Goal: Task Accomplishment & Management: Use online tool/utility

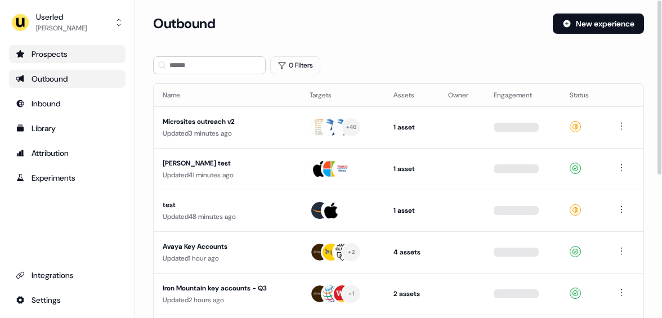
click at [75, 51] on div "Prospects" at bounding box center [67, 53] width 103 height 11
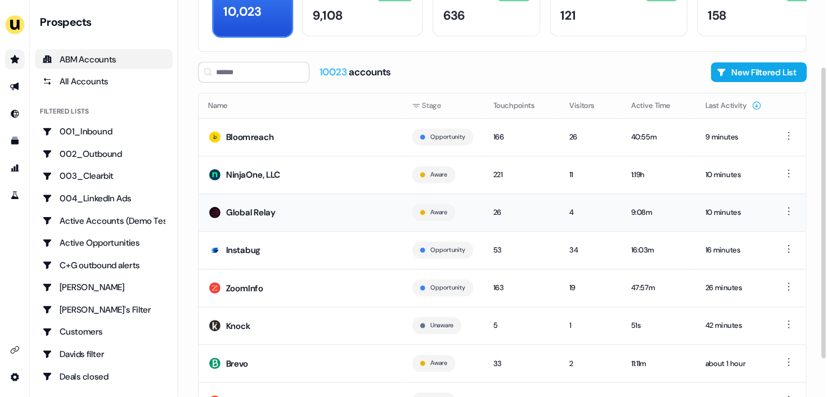
scroll to position [83, 0]
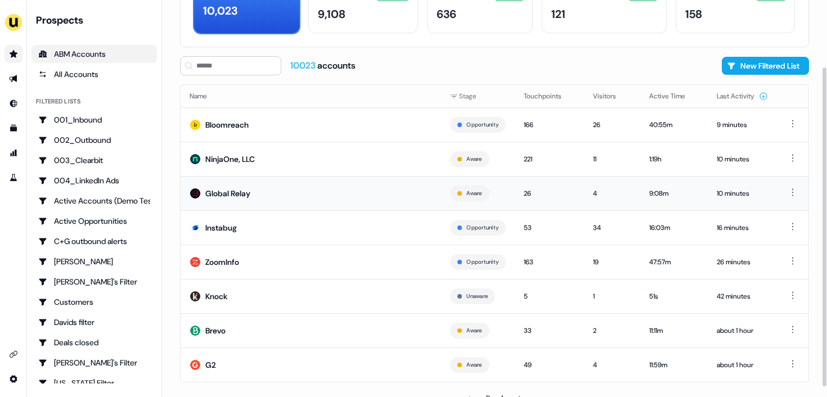
click at [304, 194] on td "Global Relay" at bounding box center [311, 193] width 261 height 34
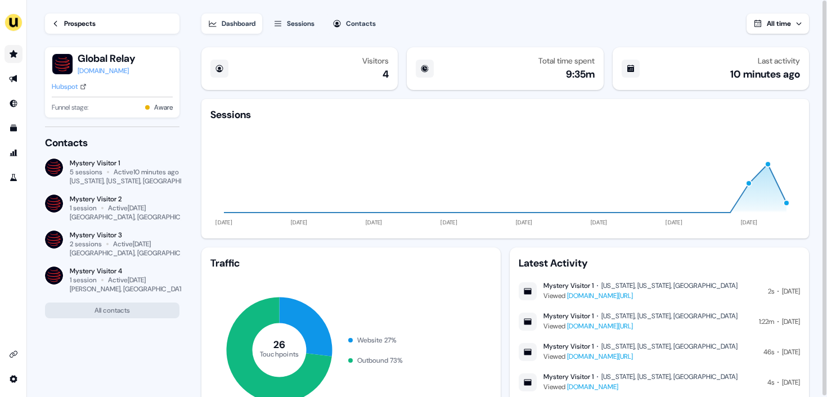
click at [301, 21] on div "Sessions" at bounding box center [301, 23] width 28 height 11
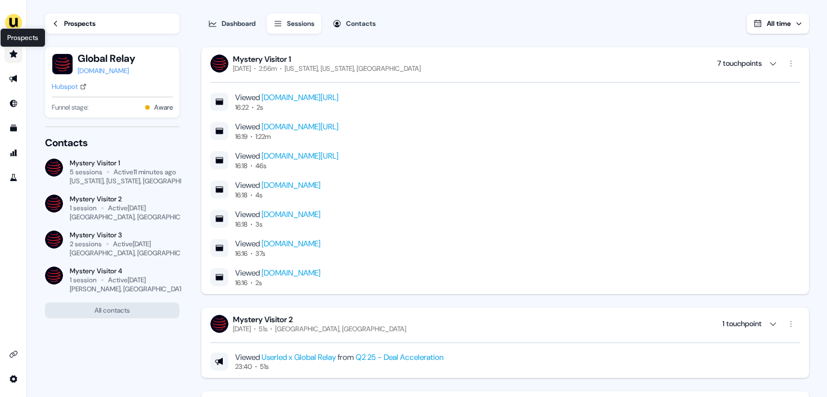
click at [12, 52] on icon "Go to prospects" at bounding box center [13, 54] width 9 height 9
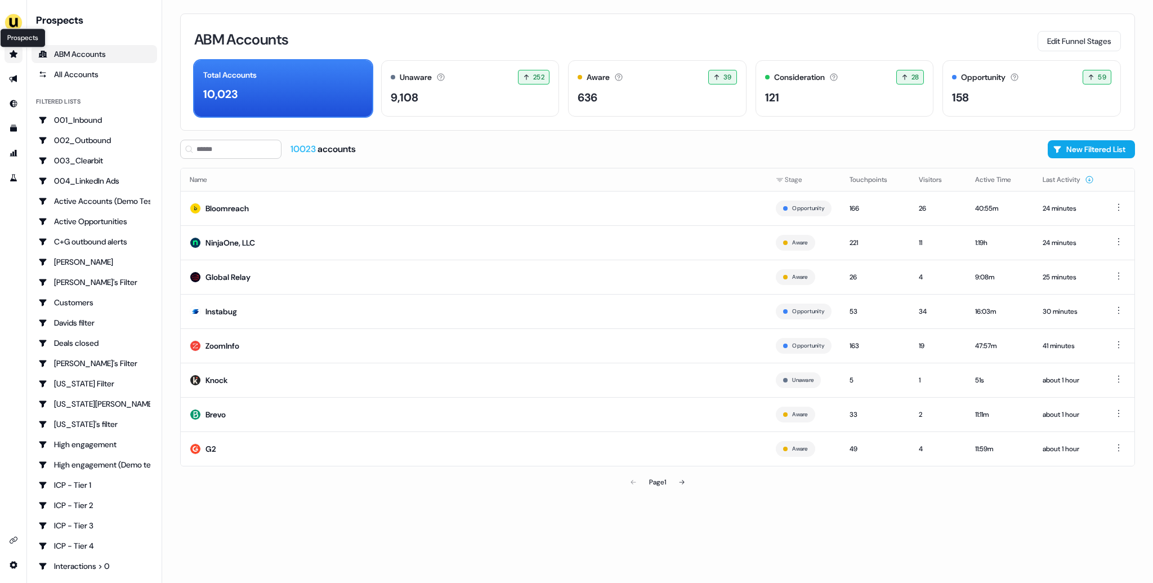
click at [15, 56] on icon "Go to prospects" at bounding box center [14, 53] width 8 height 7
click at [14, 55] on icon "Go to prospects" at bounding box center [14, 53] width 8 height 7
click at [14, 128] on icon "Go to templates" at bounding box center [13, 128] width 7 height 7
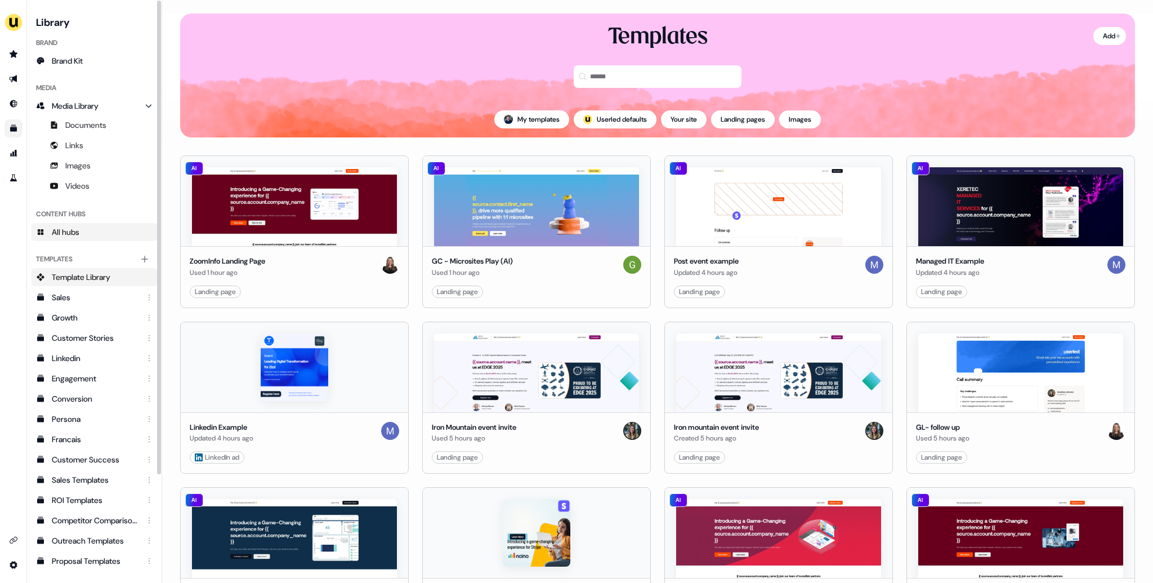
click at [85, 239] on link "All hubs" at bounding box center [95, 232] width 126 height 18
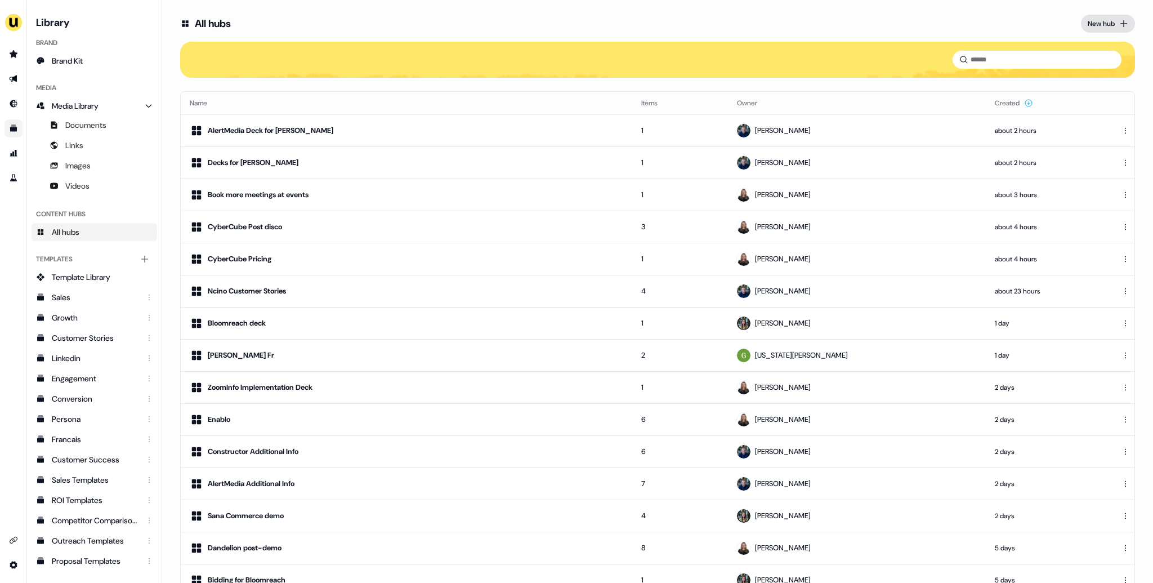
click at [827, 22] on div "New hub" at bounding box center [1100, 23] width 27 height 11
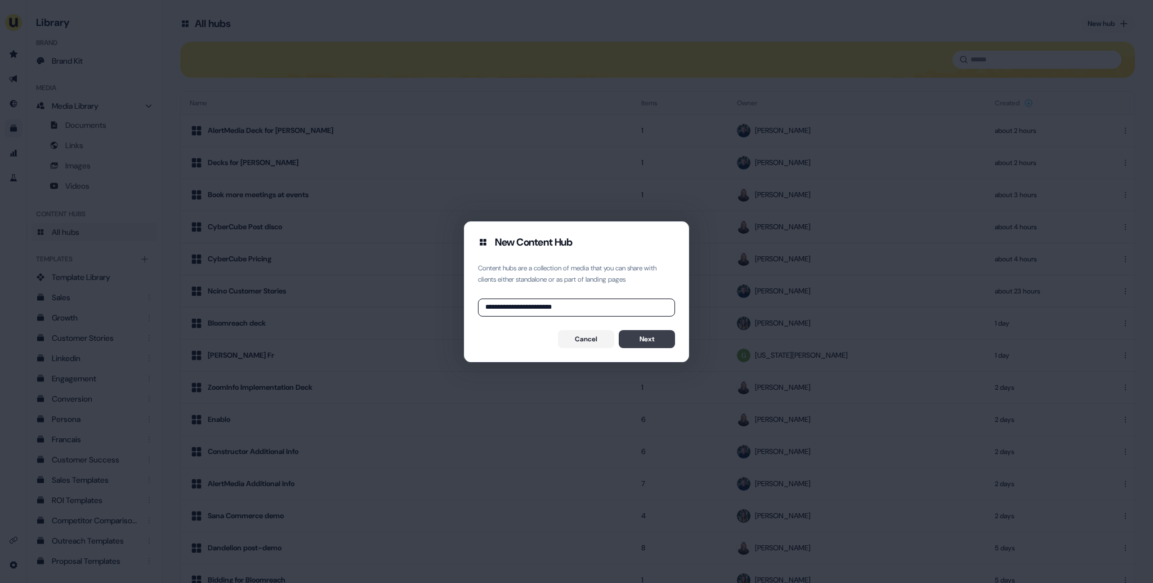
type input "**********"
click at [634, 337] on button "Next" at bounding box center [647, 339] width 56 height 18
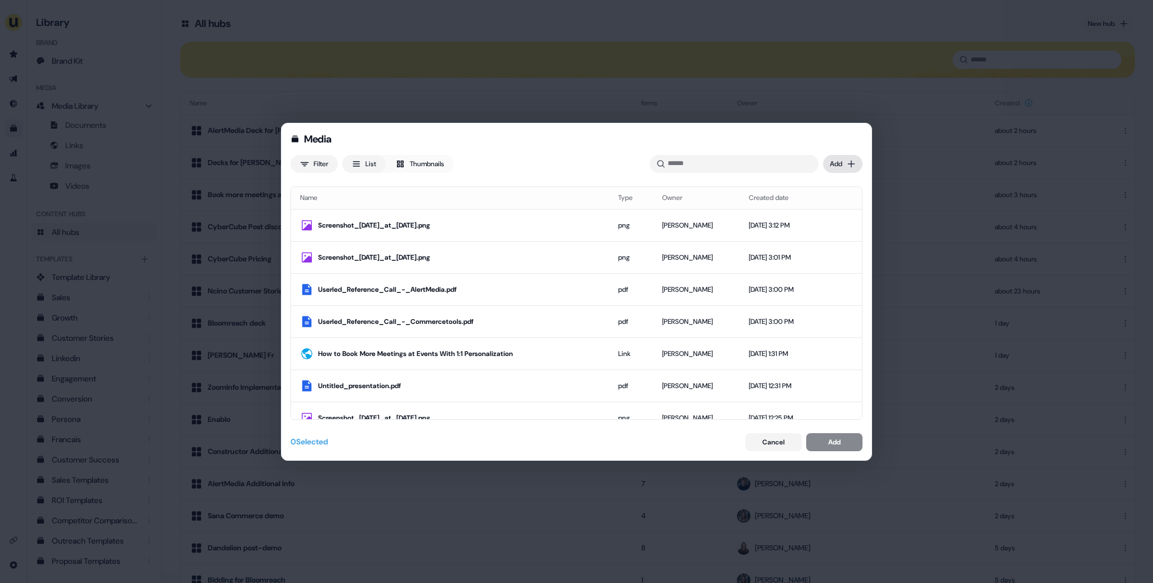
click at [827, 162] on div "Media Filter List Thumbnails Uploaded Add Name Type Owner Created date Screensh…" at bounding box center [576, 291] width 1153 height 583
click at [827, 184] on div "Upload files" at bounding box center [826, 186] width 66 height 18
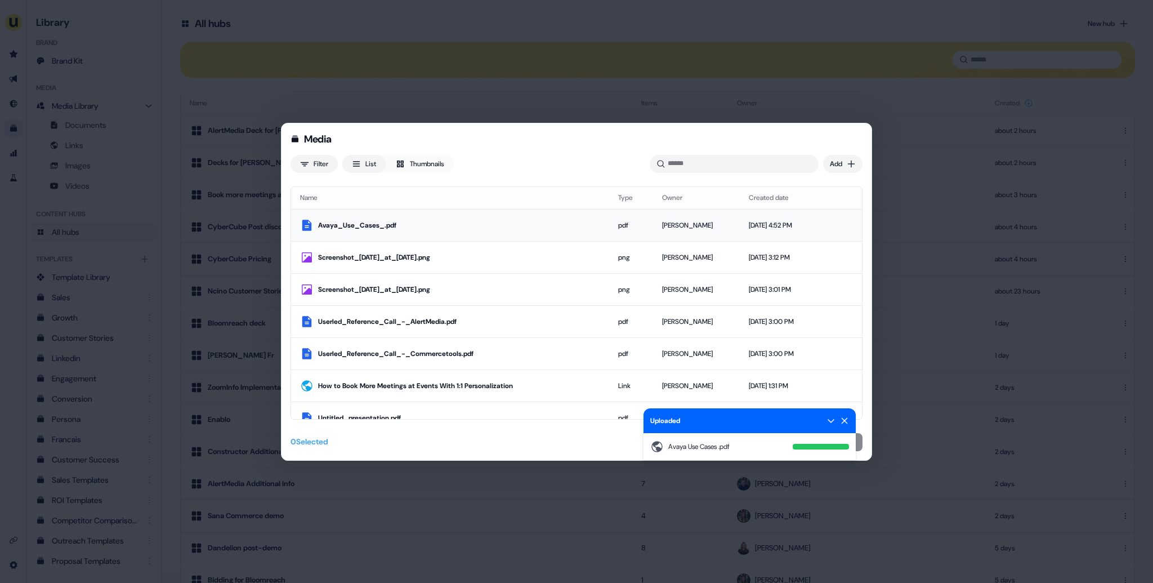
click at [534, 221] on div "Avaya_Use_Cases_.pdf" at bounding box center [459, 225] width 282 height 11
click at [827, 397] on icon at bounding box center [844, 420] width 9 height 9
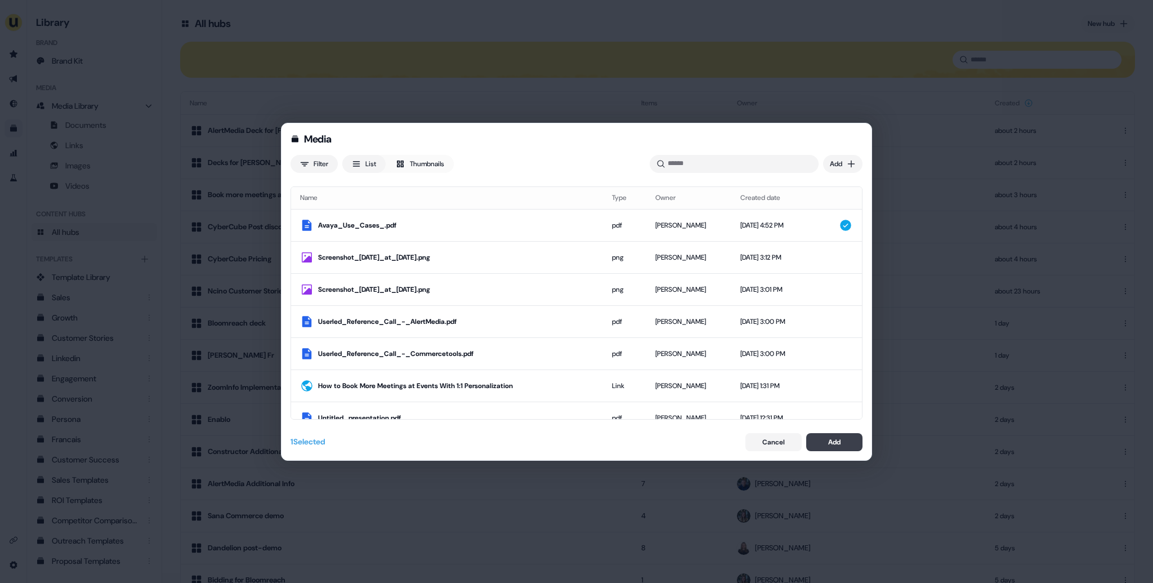
click at [827, 397] on div "Add" at bounding box center [834, 441] width 12 height 11
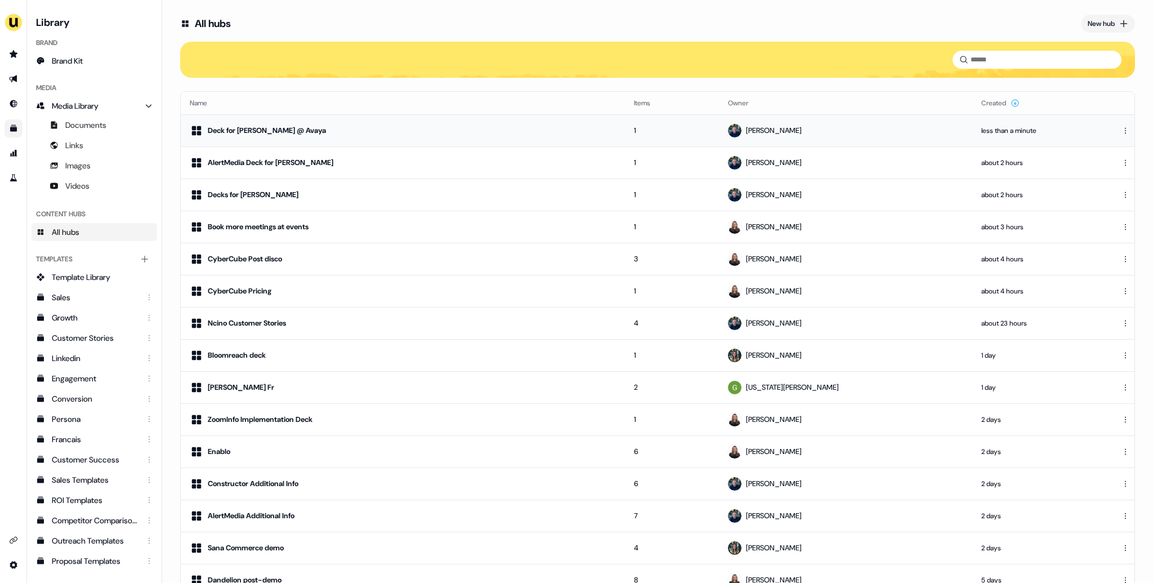
click at [365, 126] on div "Deck for Brandon @ Avaya" at bounding box center [403, 131] width 426 height 14
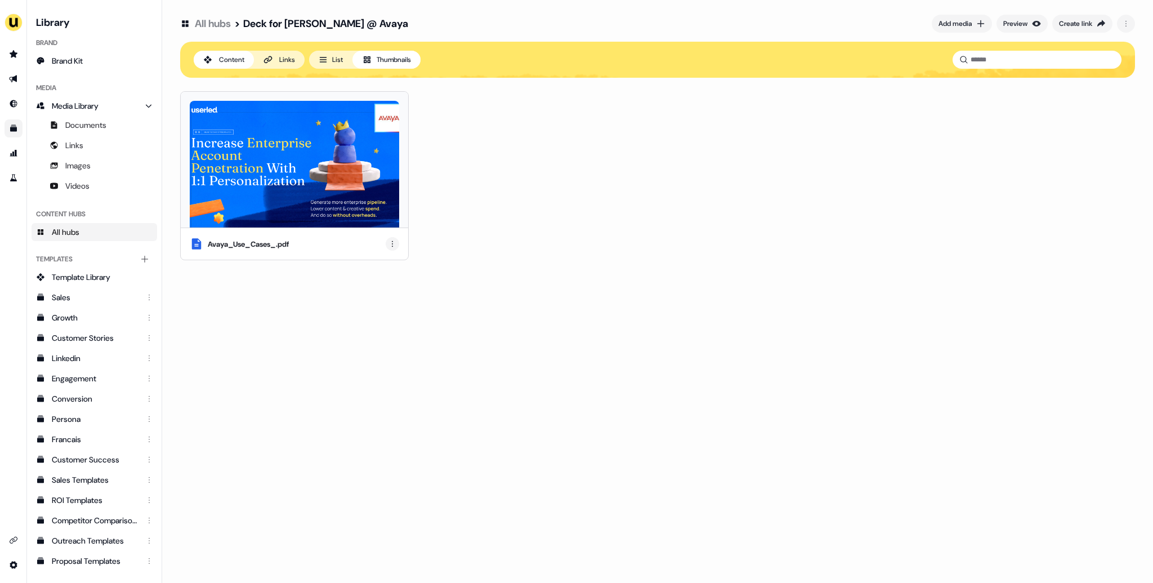
click at [389, 245] on html "For the best experience switch devices to a bigger screen. Go to Userled.io Lib…" at bounding box center [576, 291] width 1153 height 583
click at [387, 267] on div "Edit thumbnail" at bounding box center [393, 265] width 66 height 18
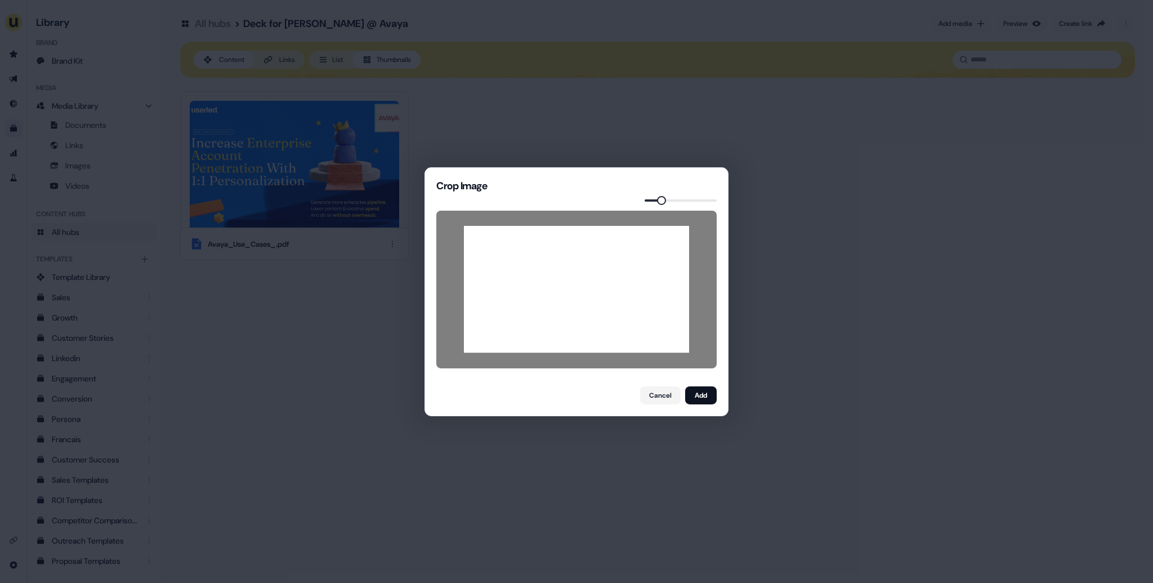
click at [659, 199] on span at bounding box center [661, 199] width 9 height 9
click at [706, 395] on button "Add" at bounding box center [701, 395] width 32 height 18
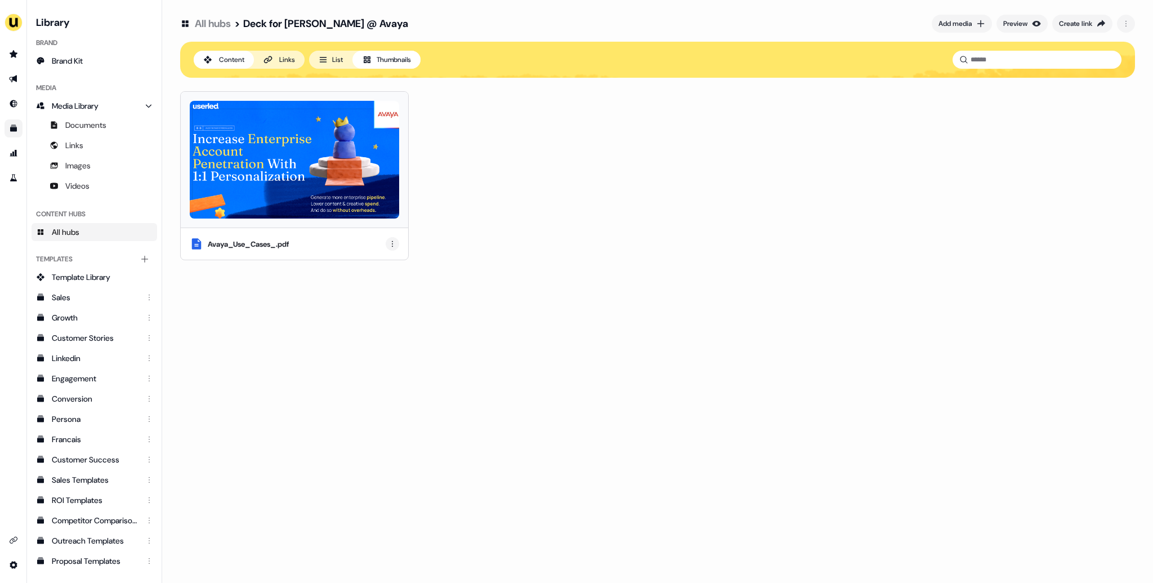
click at [393, 244] on html "For the best experience switch devices to a bigger screen. Go to Userled.io Lib…" at bounding box center [576, 291] width 1153 height 583
click at [392, 266] on div "Edit thumbnail" at bounding box center [393, 265] width 66 height 18
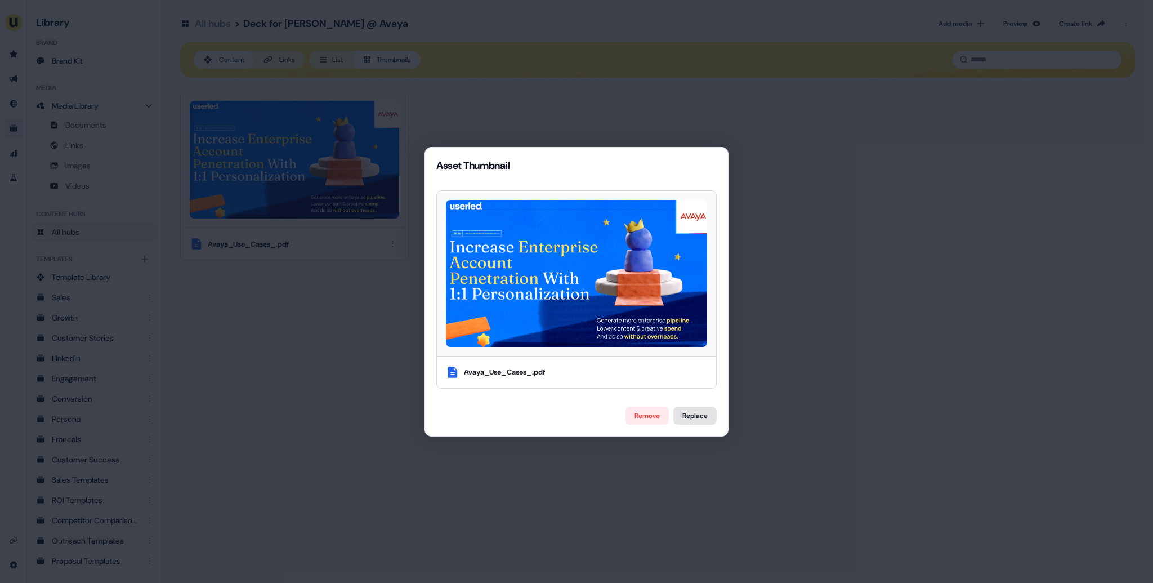
click at [691, 397] on label "Replace" at bounding box center [694, 415] width 43 height 18
click at [0, 0] on input "Replace" at bounding box center [0, 0] width 0 height 0
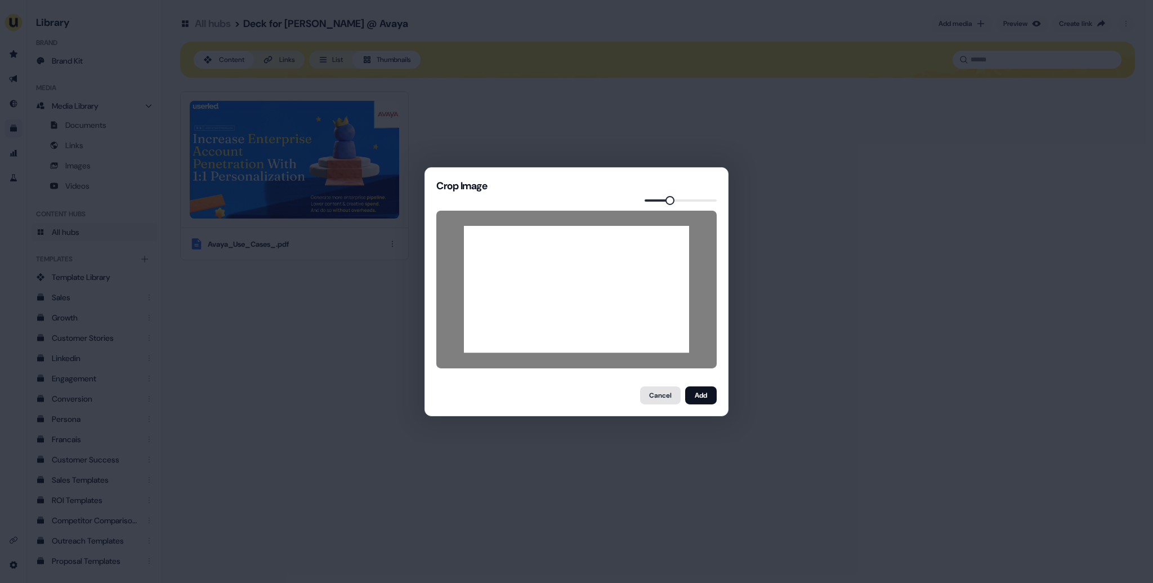
click at [658, 391] on button "Cancel" at bounding box center [660, 395] width 41 height 18
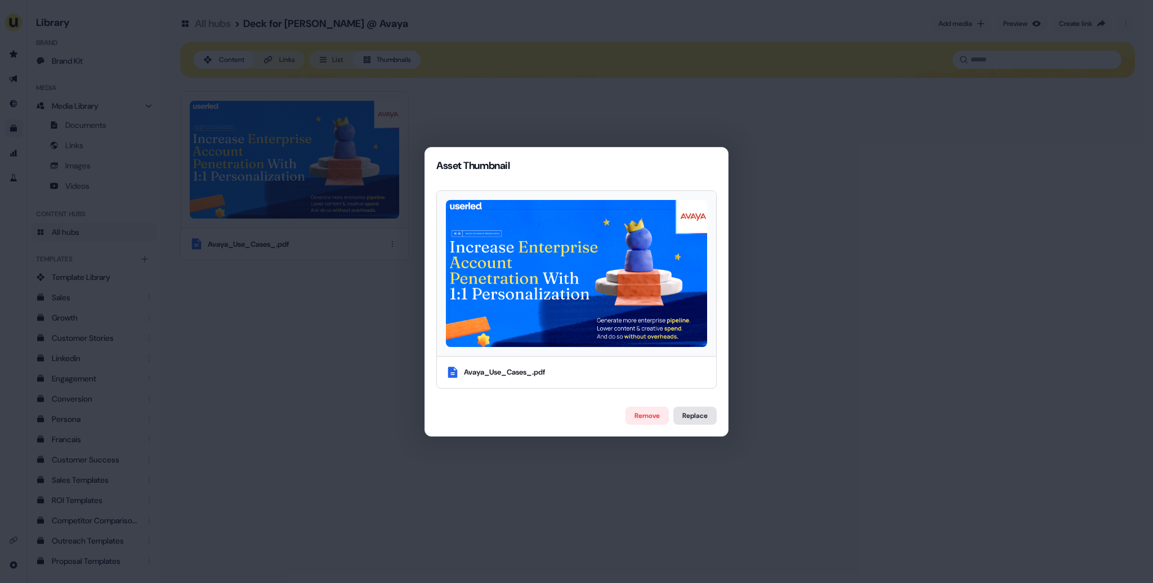
click at [695, 397] on label "Replace" at bounding box center [694, 415] width 43 height 18
click at [0, 0] on input "Replace" at bounding box center [0, 0] width 0 height 0
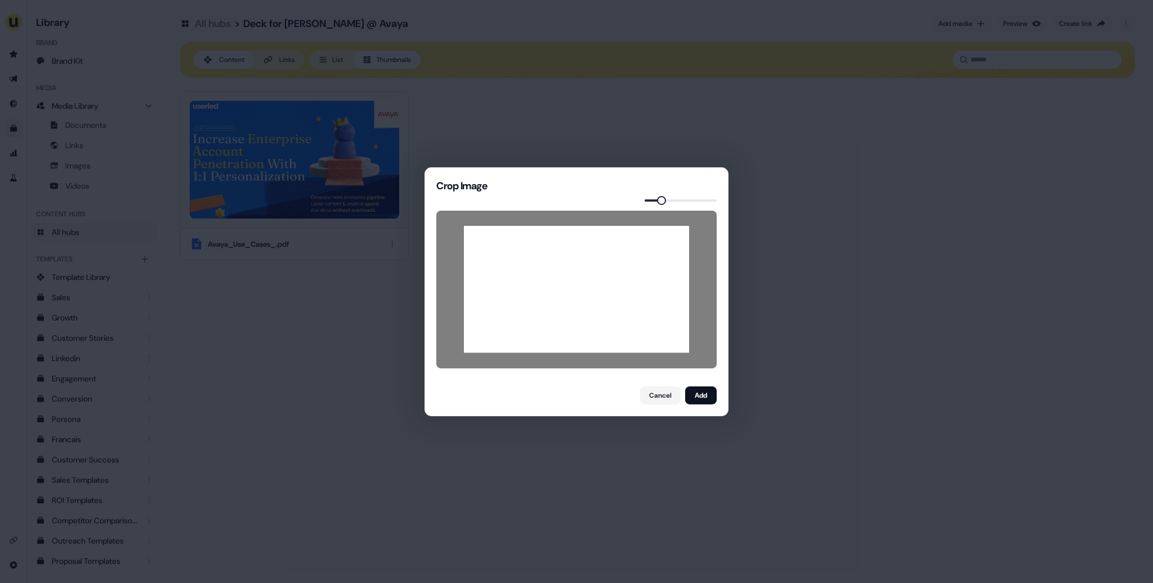
click at [660, 201] on span at bounding box center [661, 199] width 9 height 9
click at [701, 394] on button "Add" at bounding box center [701, 395] width 32 height 18
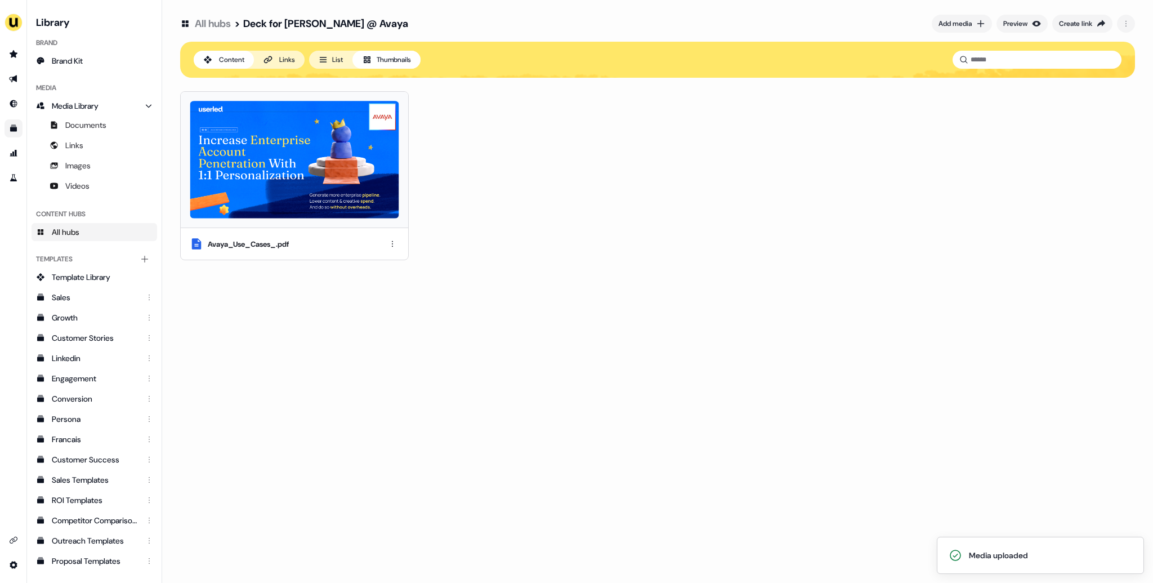
click at [502, 331] on div "All hubs > Deck for Brandon @ Avaya Add media Preview Create link Content Links…" at bounding box center [657, 291] width 991 height 583
click at [393, 242] on html "Media uploaded For the best experience switch devices to a bigger screen. Go to…" at bounding box center [576, 291] width 1153 height 583
click at [387, 283] on div "Rename" at bounding box center [393, 283] width 66 height 18
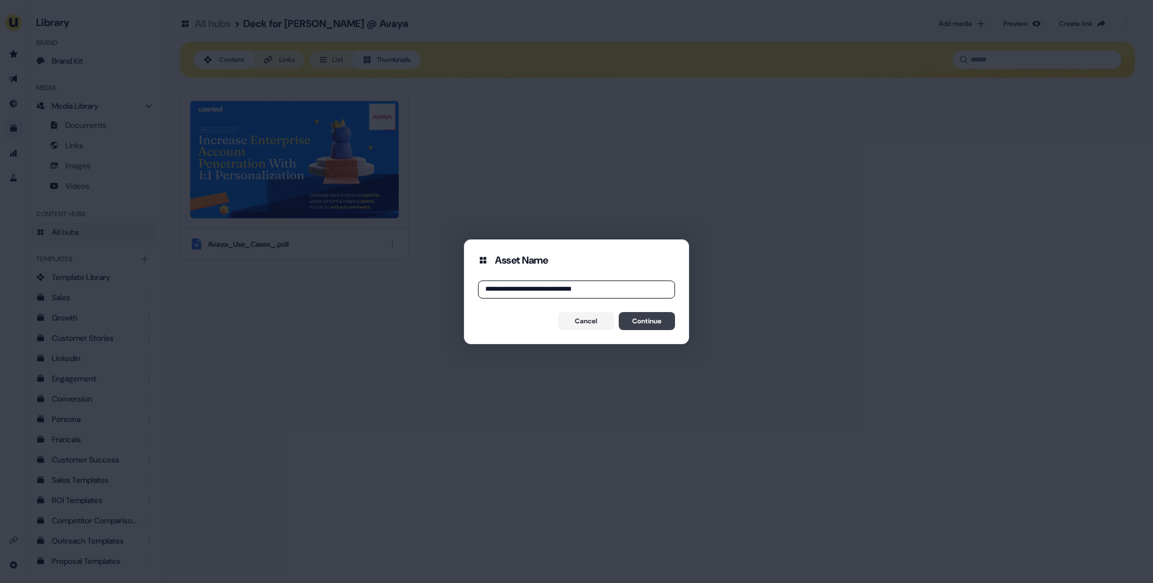
type input "**********"
click at [645, 323] on button "Continue" at bounding box center [647, 321] width 56 height 18
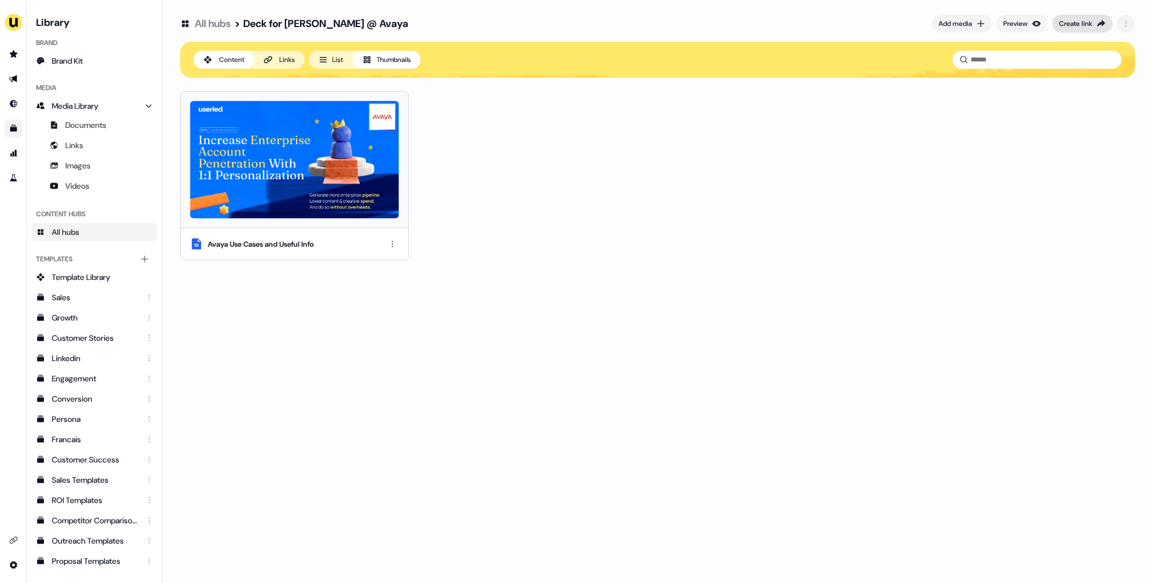
click at [827, 24] on div "Create link" at bounding box center [1075, 23] width 33 height 11
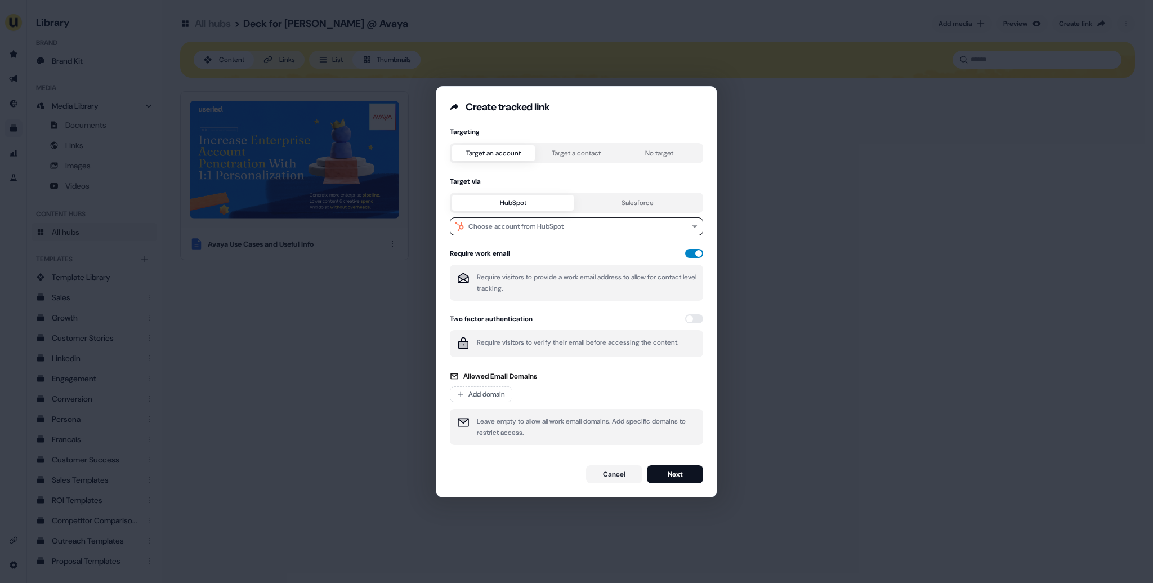
click at [692, 250] on button "button" at bounding box center [694, 253] width 18 height 9
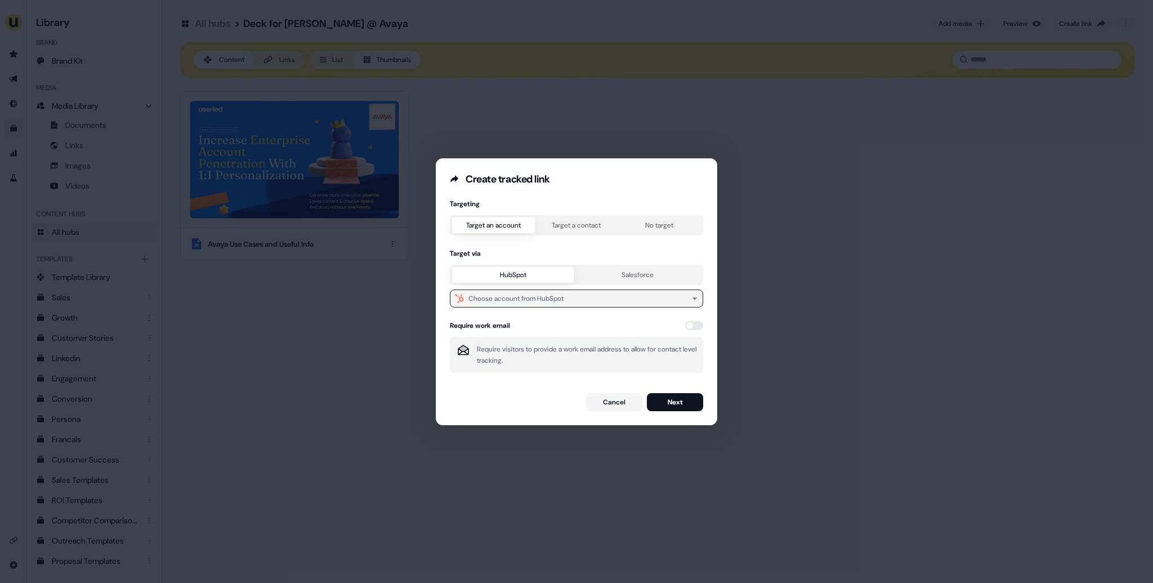
click at [556, 299] on div "Choose account from HubSpot" at bounding box center [515, 298] width 95 height 11
type input "*****"
click at [539, 346] on div "Avaya" at bounding box center [574, 342] width 244 height 18
click at [662, 397] on button "Next" at bounding box center [675, 402] width 56 height 18
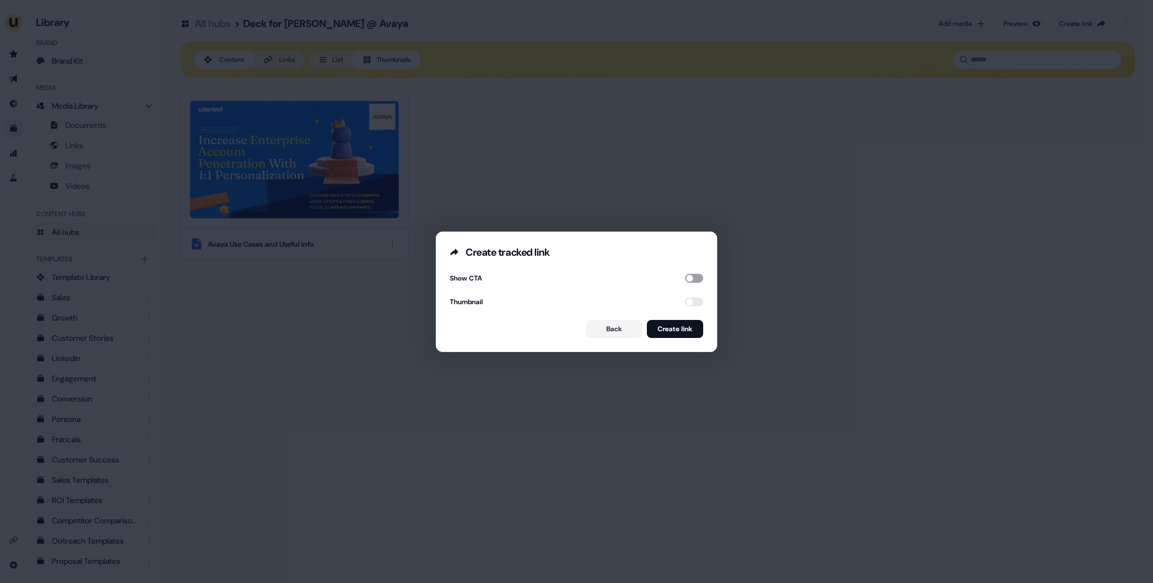
click at [695, 275] on button "button" at bounding box center [694, 278] width 18 height 9
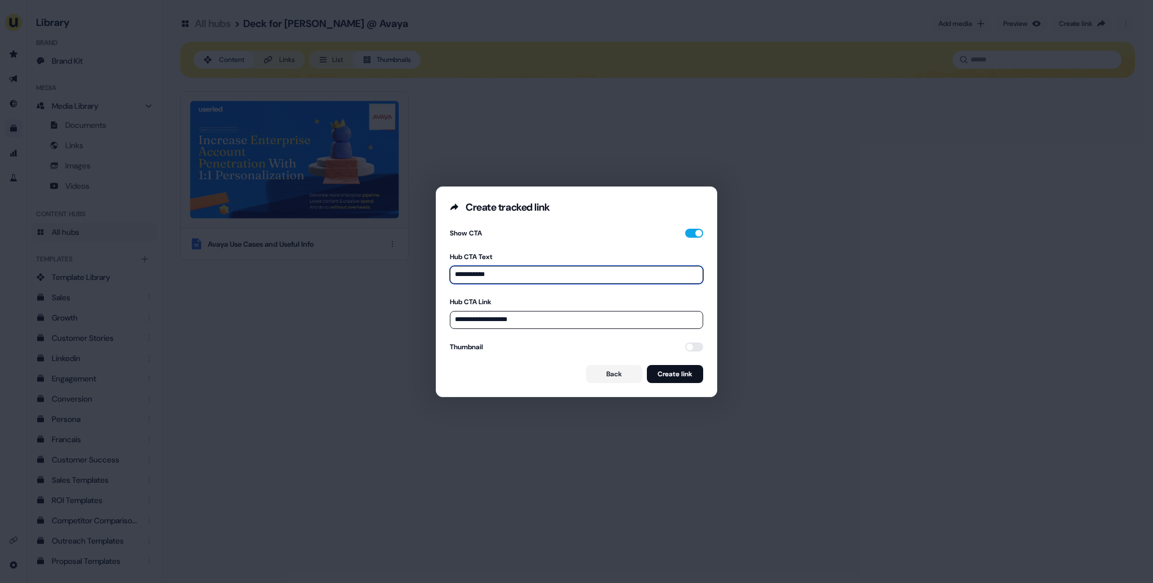
click at [491, 269] on input "**********" at bounding box center [576, 275] width 253 height 18
drag, startPoint x: 497, startPoint y: 274, endPoint x: 455, endPoint y: 275, distance: 41.7
click at [456, 275] on input "**********" at bounding box center [576, 275] width 253 height 18
type input "**********"
click at [519, 320] on input "**********" at bounding box center [576, 320] width 253 height 18
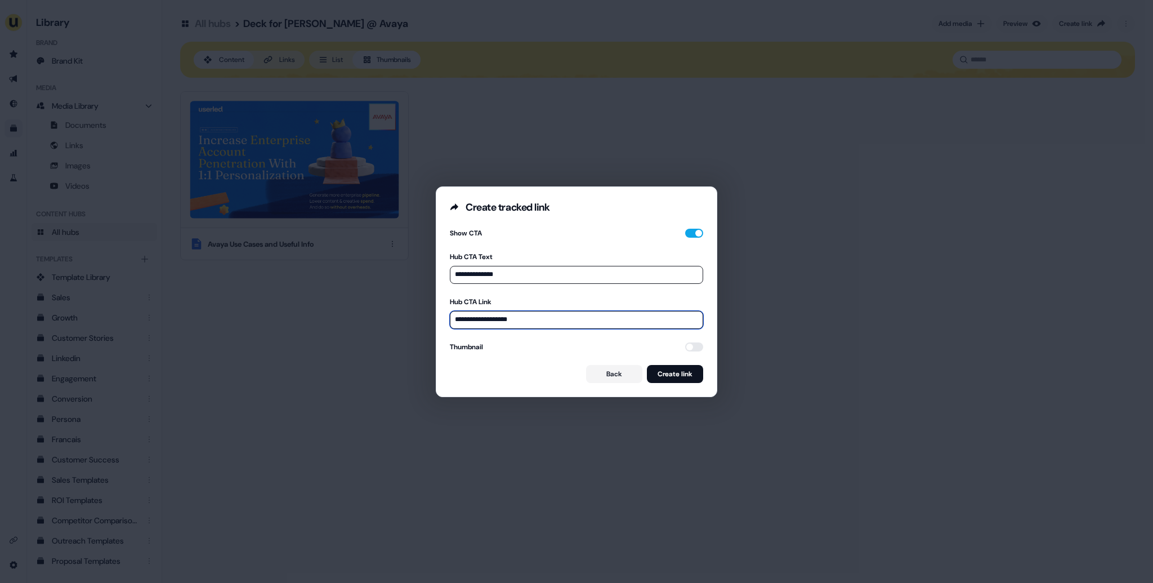
drag, startPoint x: 527, startPoint y: 320, endPoint x: 454, endPoint y: 320, distance: 72.6
click at [454, 320] on input "**********" at bounding box center [576, 320] width 253 height 18
paste input "**********"
type input "**********"
click at [686, 343] on button "button" at bounding box center [694, 346] width 18 height 9
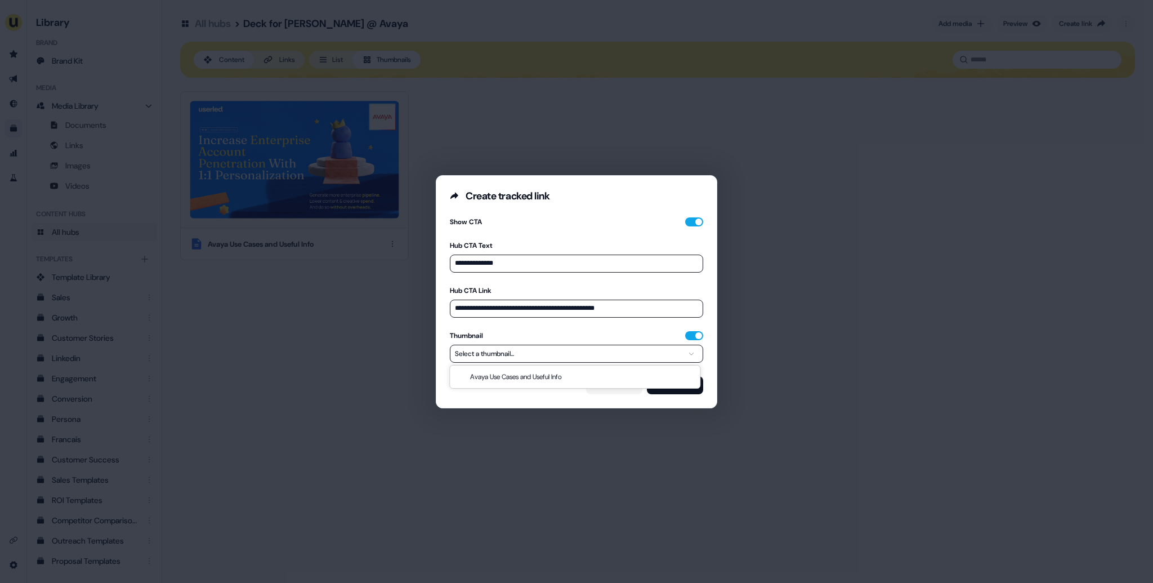
click at [659, 356] on button "Select a thumbnail..." at bounding box center [576, 353] width 253 height 18
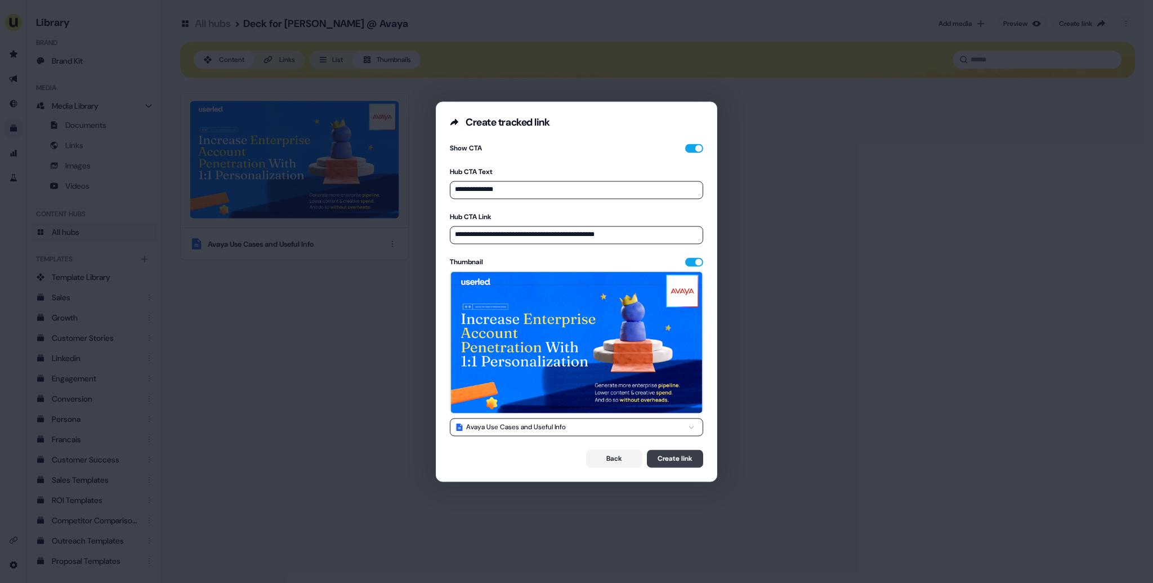
click at [669, 397] on button "Create link" at bounding box center [675, 458] width 56 height 18
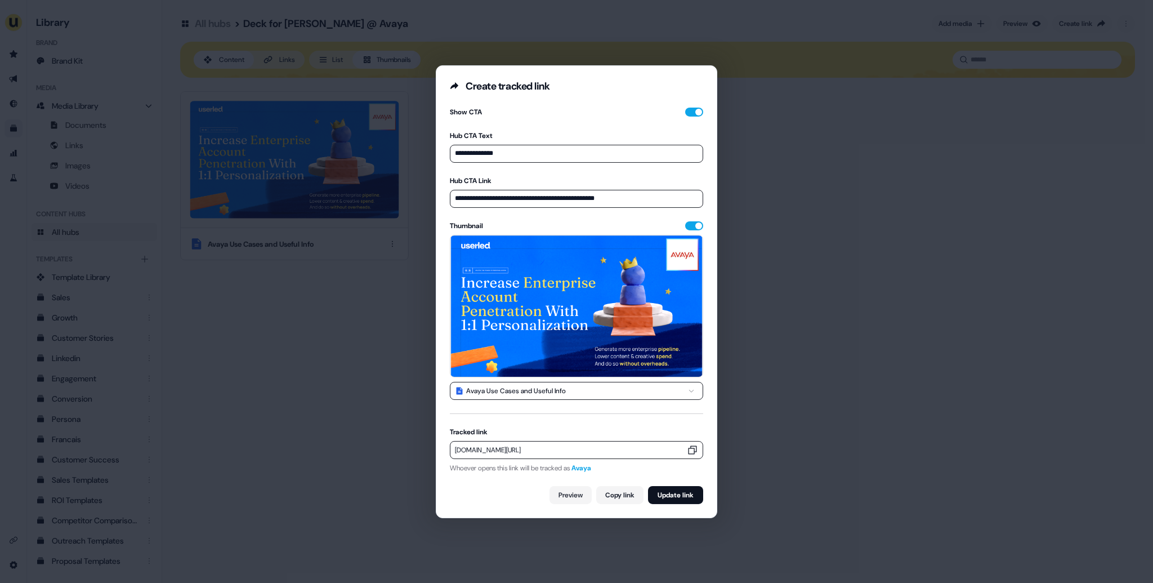
click at [689, 397] on icon "button" at bounding box center [692, 449] width 11 height 11
